Goal: Information Seeking & Learning: Check status

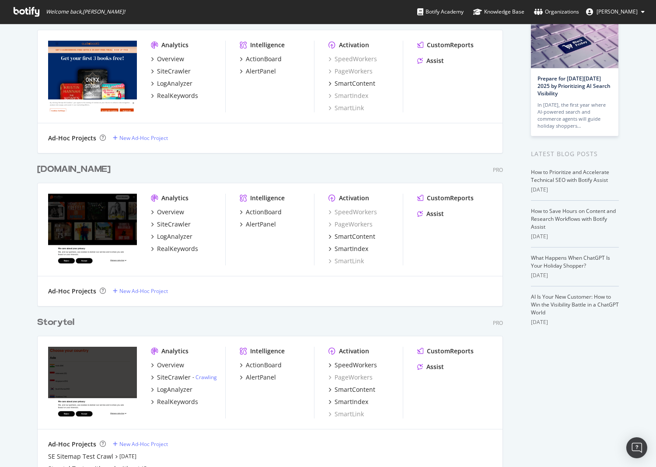
scroll to position [66, 0]
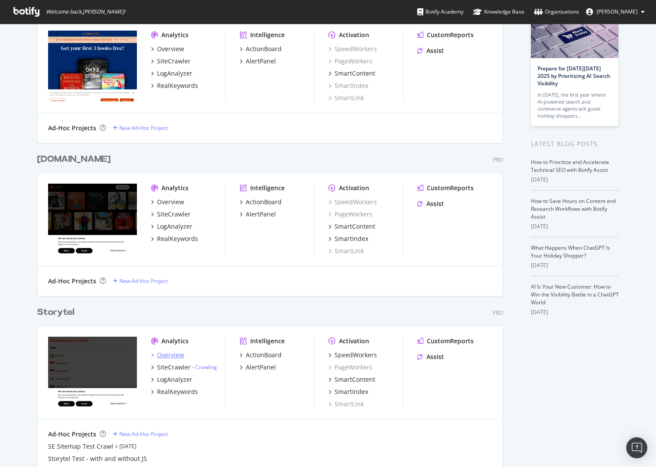
click at [165, 355] on div "Overview" at bounding box center [170, 355] width 27 height 9
